Goal: Information Seeking & Learning: Learn about a topic

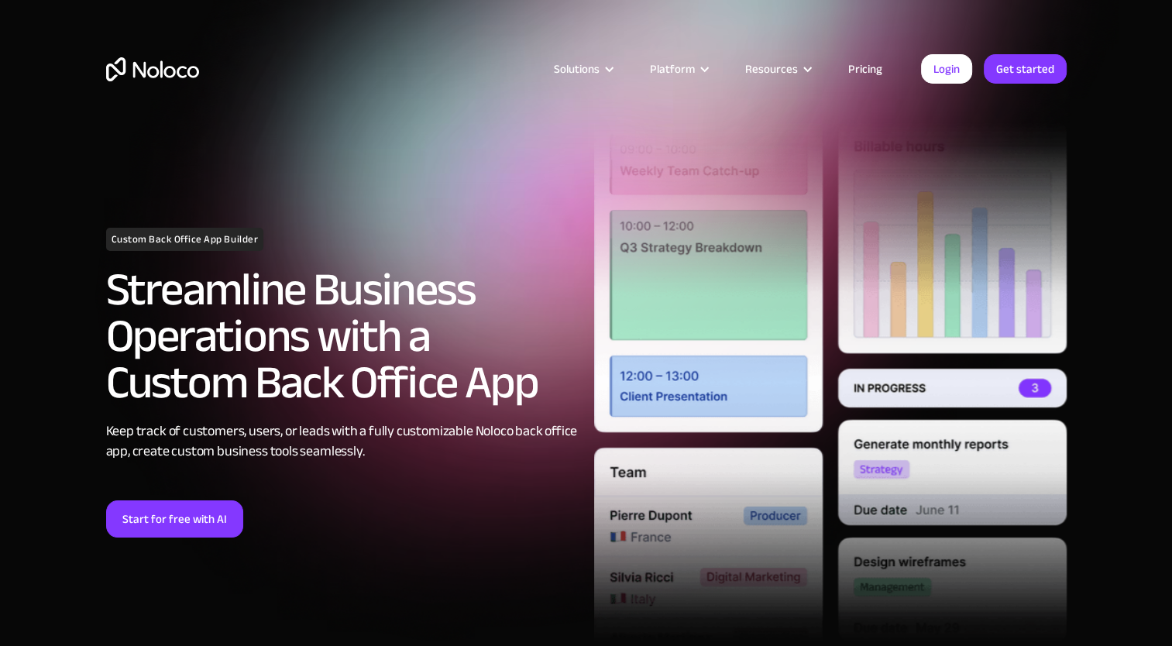
drag, startPoint x: 0, startPoint y: 0, endPoint x: 859, endPoint y: 67, distance: 861.3
click at [859, 67] on link "Pricing" at bounding box center [865, 69] width 73 height 20
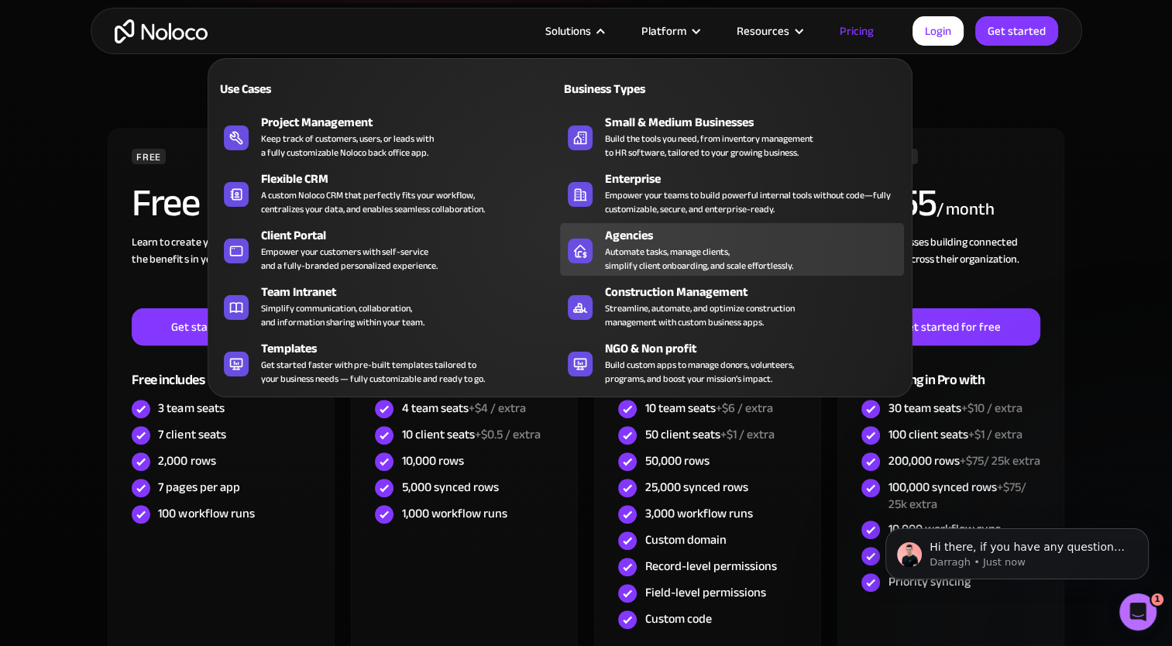
click at [616, 246] on div "Automate tasks, manage clients, simplify client onboarding, and scale effortles…" at bounding box center [699, 259] width 188 height 28
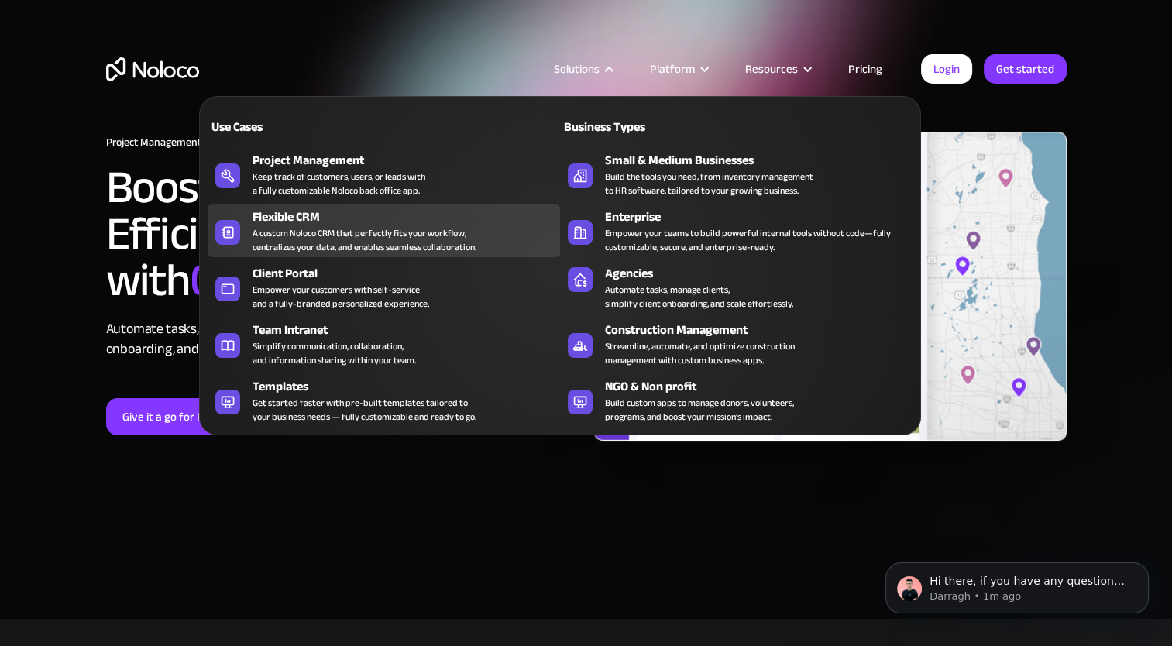
click at [335, 227] on div "A custom Noloco CRM that perfectly fits your workflow, centralizes your data, a…" at bounding box center [364, 240] width 224 height 28
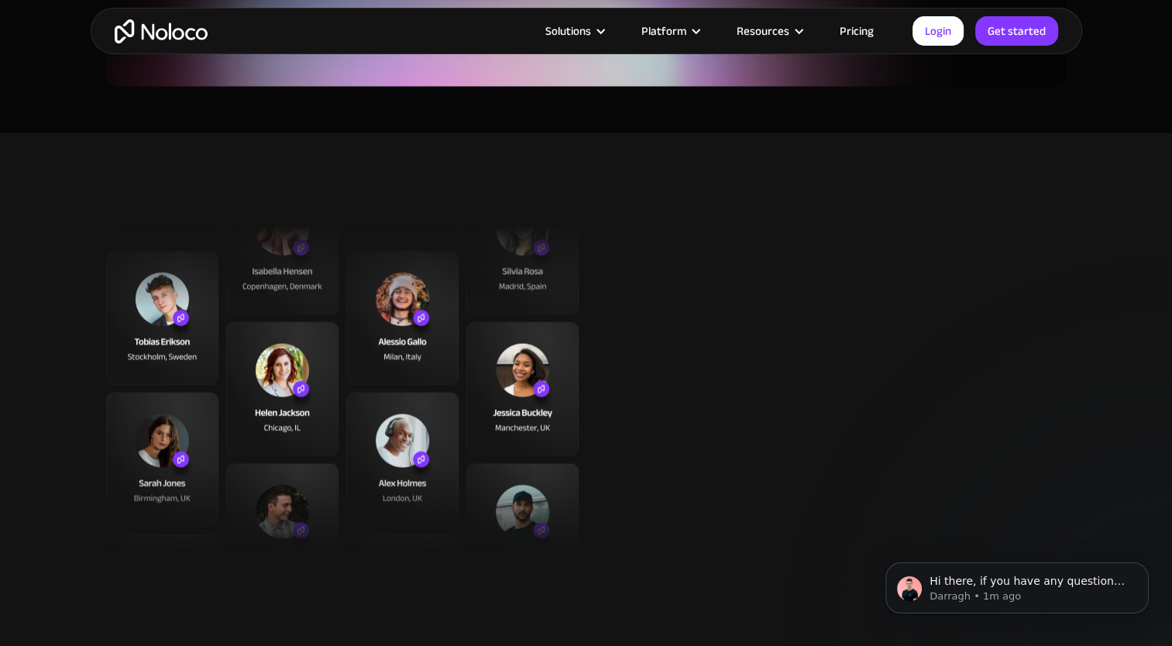
scroll to position [3363, 0]
